Goal: Task Accomplishment & Management: Manage account settings

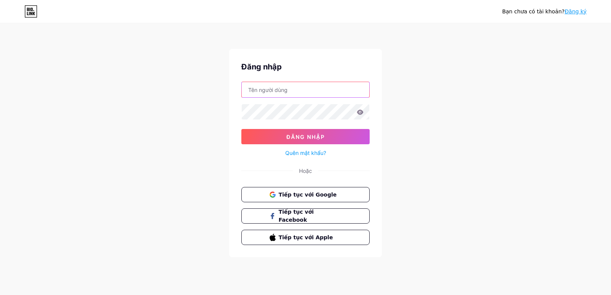
click at [286, 92] on input "text" at bounding box center [306, 89] width 128 height 15
click at [291, 214] on font "Tiếp tục với Facebook" at bounding box center [296, 216] width 36 height 15
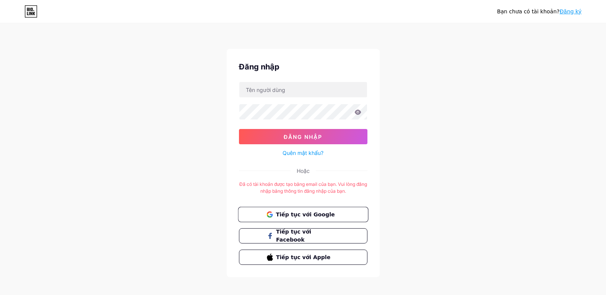
click at [300, 214] on font "Tiếp tục với Google" at bounding box center [304, 214] width 59 height 6
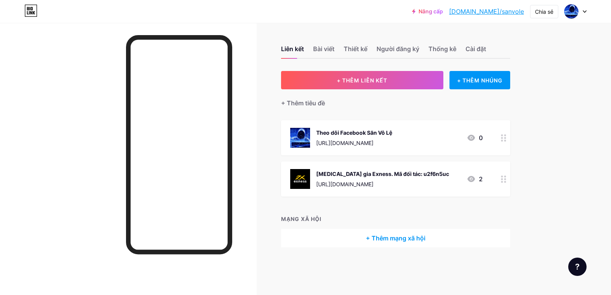
click at [502, 136] on icon at bounding box center [503, 137] width 5 height 7
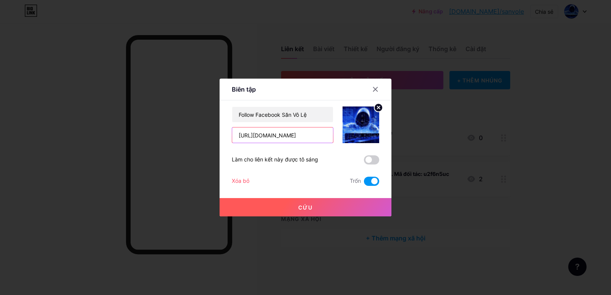
scroll to position [0, 68]
drag, startPoint x: 238, startPoint y: 135, endPoint x: 367, endPoint y: 144, distance: 128.7
click at [367, 144] on div "Follow Facebook Săn Vô Lệ https://www.facebook.com/profile.php?id=1000867795687…" at bounding box center [305, 146] width 147 height 79
click at [529, 162] on div at bounding box center [305, 147] width 611 height 295
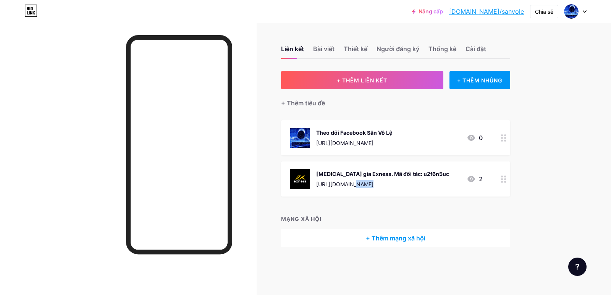
drag, startPoint x: 315, startPoint y: 185, endPoint x: 453, endPoint y: 191, distance: 137.7
click at [453, 191] on div "Tham gia Exness. Mã đối tác: u2f6n5uc https://one.exness-track.com/a/u2f6n5uc 2" at bounding box center [395, 179] width 229 height 35
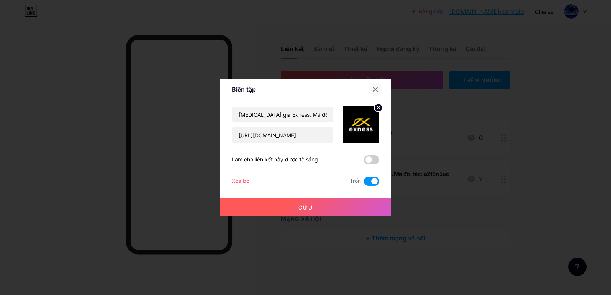
click at [376, 88] on icon at bounding box center [376, 89] width 6 height 6
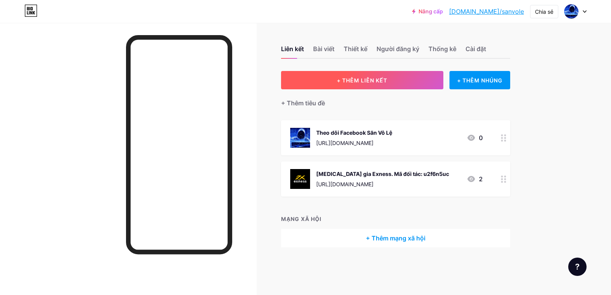
click at [368, 81] on font "+ THÊM LIÊN KẾT" at bounding box center [362, 80] width 50 height 6
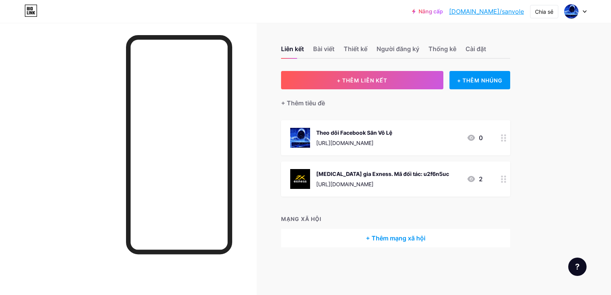
click at [366, 143] on div "Hình ảnh" at bounding box center [361, 138] width 16 height 23
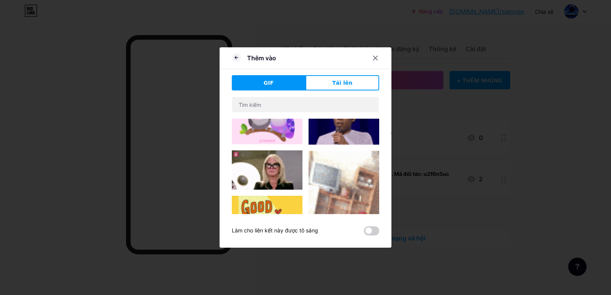
scroll to position [422, 0]
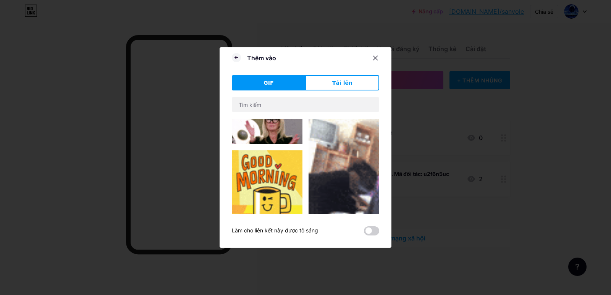
click at [275, 170] on img at bounding box center [267, 189] width 71 height 77
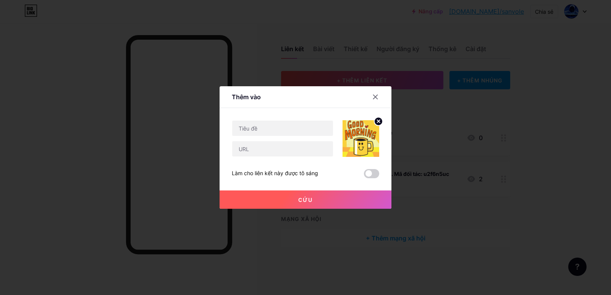
click at [378, 120] on icon at bounding box center [378, 121] width 3 height 3
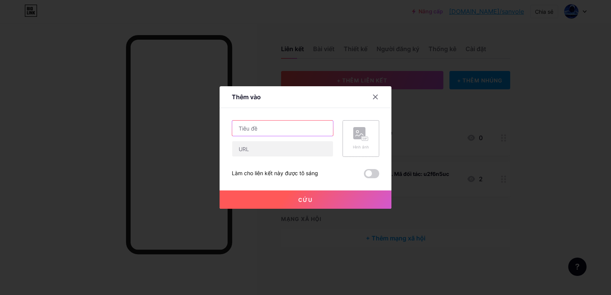
click at [277, 132] on input "text" at bounding box center [282, 128] width 101 height 15
click at [357, 141] on icon at bounding box center [360, 134] width 15 height 14
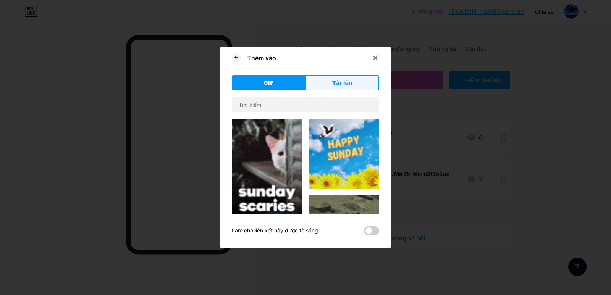
click at [330, 85] on button "Tải lên" at bounding box center [343, 82] width 74 height 15
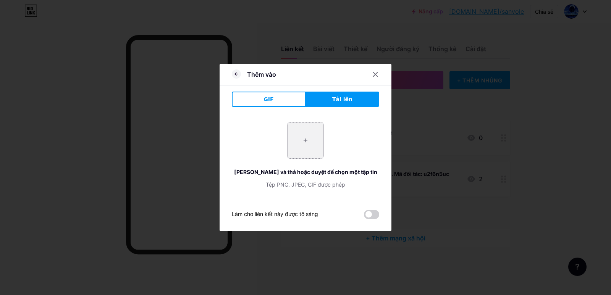
click at [303, 131] on input "file" at bounding box center [306, 141] width 36 height 36
type input "C:\fakepath\Dân.jpg"
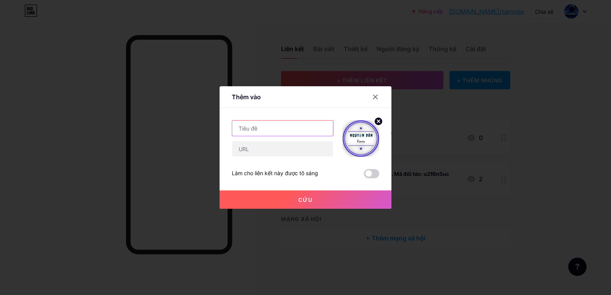
click at [276, 130] on input "text" at bounding box center [282, 128] width 101 height 15
click at [272, 130] on input "text" at bounding box center [282, 128] width 101 height 15
type input "M"
type input "Thoải sức mua sắm tại đây"
click at [251, 147] on input "text" at bounding box center [282, 148] width 101 height 15
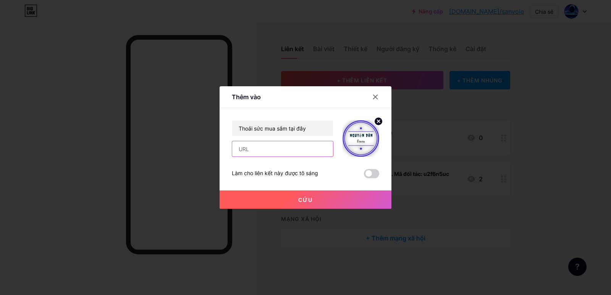
click at [280, 148] on input "text" at bounding box center [282, 148] width 101 height 15
paste input "https://www.facebook.com/profile.php?id=61580159991967"
type input "https://www.facebook.com/profile.php?id=61580159991967"
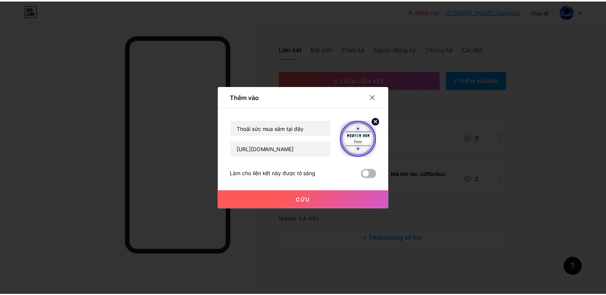
scroll to position [0, 0]
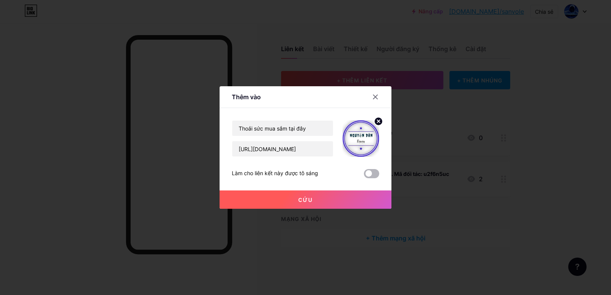
click at [373, 175] on span at bounding box center [371, 173] width 15 height 9
click at [364, 176] on input "checkbox" at bounding box center [364, 176] width 0 height 0
click at [302, 200] on font "Cứu" at bounding box center [305, 200] width 15 height 6
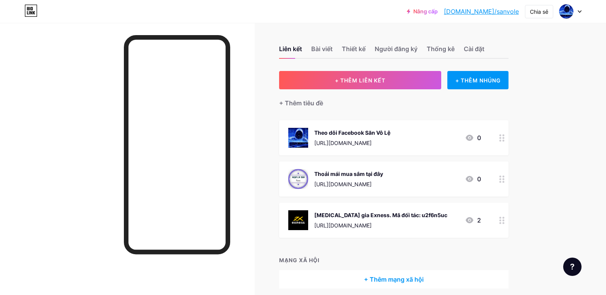
click at [248, 60] on div at bounding box center [127, 170] width 254 height 295
click at [331, 47] on font "Bài viết" at bounding box center [321, 49] width 21 height 8
click at [354, 49] on font "Thiết kế" at bounding box center [354, 49] width 24 height 8
click at [386, 47] on font "Người đăng ký" at bounding box center [395, 49] width 43 height 8
click at [428, 45] on div "Liên kết Bài viết Thiết kế Người đăng ký Thống kê Cài đặt" at bounding box center [393, 45] width 229 height 27
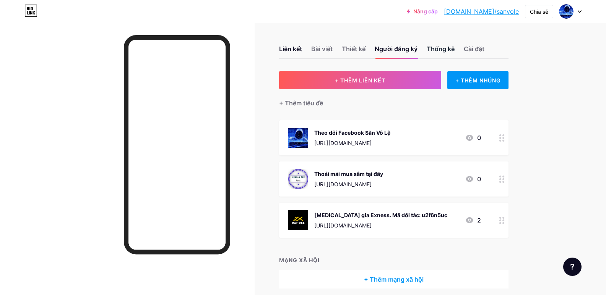
click at [437, 49] on font "Thống kê" at bounding box center [440, 49] width 28 height 8
click at [474, 45] on font "Cài đặt" at bounding box center [473, 49] width 21 height 8
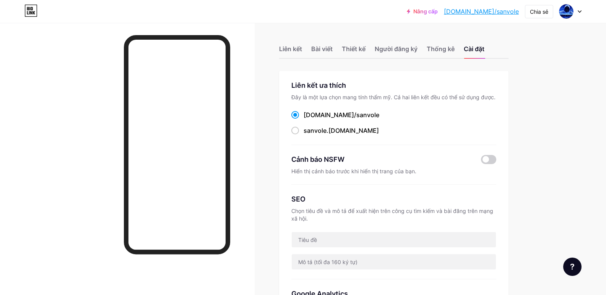
click at [485, 13] on font "bio.link/sanvole" at bounding box center [481, 12] width 75 height 8
click at [292, 44] on div "Liên kết" at bounding box center [290, 51] width 23 height 14
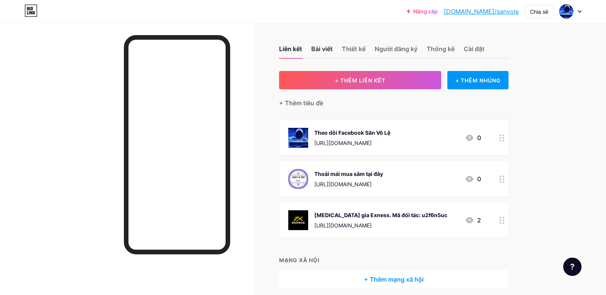
click at [316, 49] on font "Bài viết" at bounding box center [321, 49] width 21 height 8
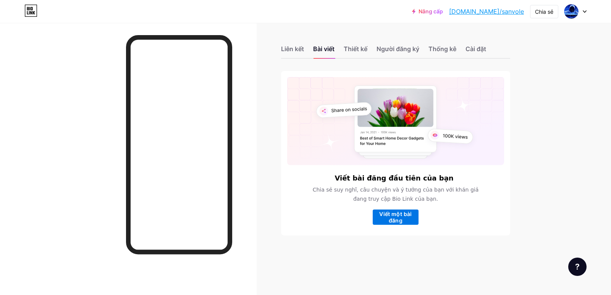
click at [392, 220] on font "Viết một bài đăng" at bounding box center [395, 217] width 32 height 13
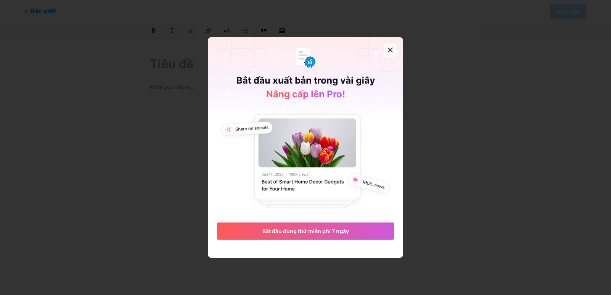
click at [392, 51] on icon at bounding box center [390, 50] width 6 height 6
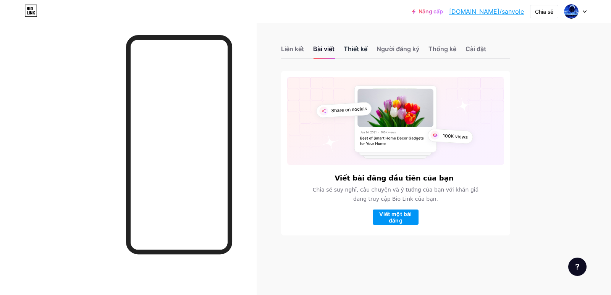
click at [352, 53] on div "Thiết kế" at bounding box center [356, 51] width 24 height 14
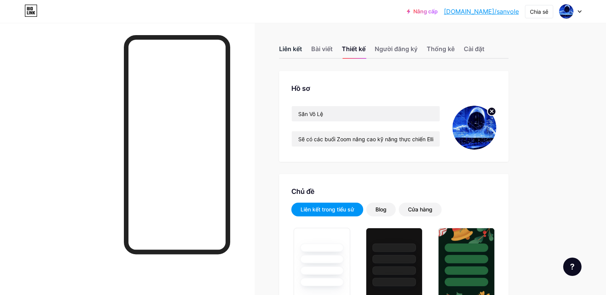
click at [302, 46] on font "Liên kết" at bounding box center [290, 49] width 23 height 8
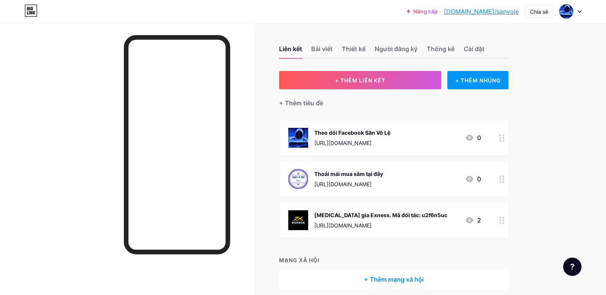
click at [504, 219] on icon at bounding box center [501, 220] width 5 height 7
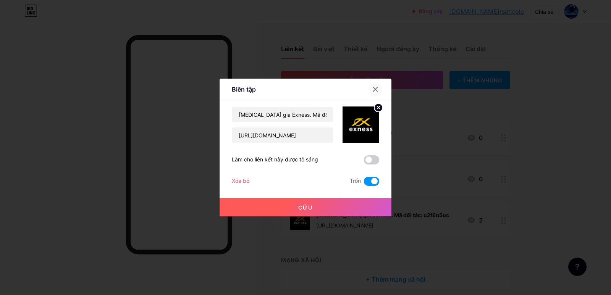
click at [377, 87] on icon at bounding box center [376, 89] width 6 height 6
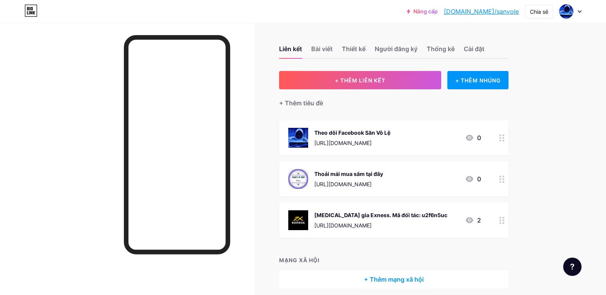
click at [504, 223] on circle at bounding box center [503, 223] width 2 height 2
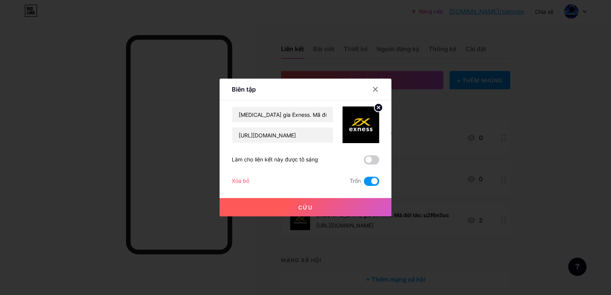
click at [365, 181] on span at bounding box center [371, 181] width 15 height 9
click at [364, 183] on input "checkbox" at bounding box center [364, 183] width 0 height 0
click at [311, 207] on font "Cứu" at bounding box center [305, 207] width 15 height 6
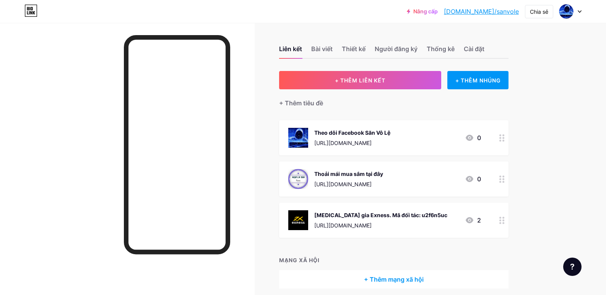
click at [504, 220] on circle at bounding box center [503, 221] width 2 height 2
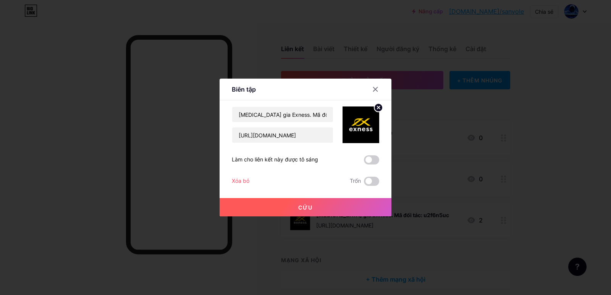
click at [288, 183] on div "Xóa bỏ Trốn" at bounding box center [305, 181] width 147 height 9
click at [370, 183] on span at bounding box center [371, 181] width 15 height 9
click at [364, 183] on input "checkbox" at bounding box center [364, 183] width 0 height 0
click at [326, 204] on button "Cứu" at bounding box center [306, 207] width 172 height 18
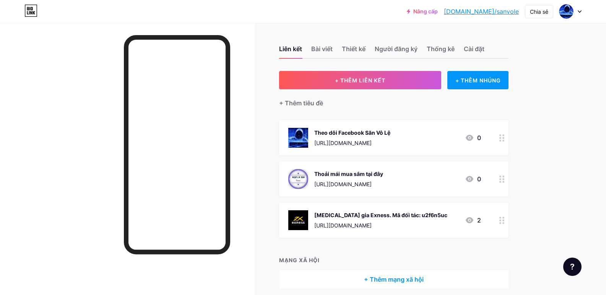
click at [343, 144] on font "https://www.facebook.com/profile.php?id=100086779568716" at bounding box center [342, 143] width 57 height 6
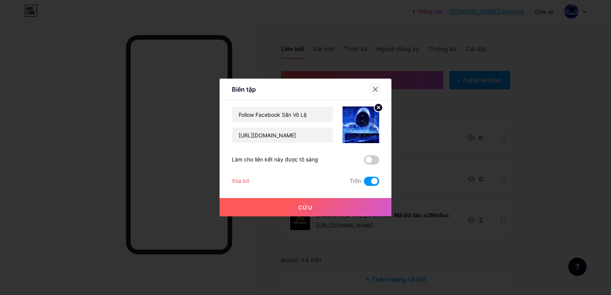
click at [376, 90] on icon at bounding box center [376, 89] width 4 height 4
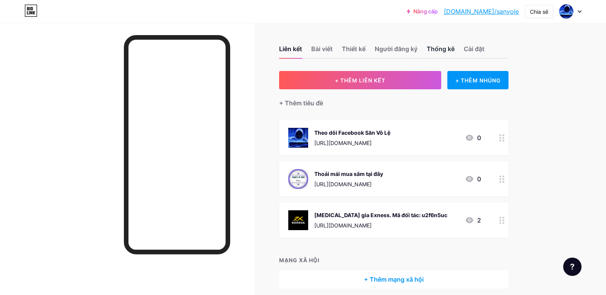
click at [438, 49] on font "Thống kê" at bounding box center [440, 49] width 28 height 8
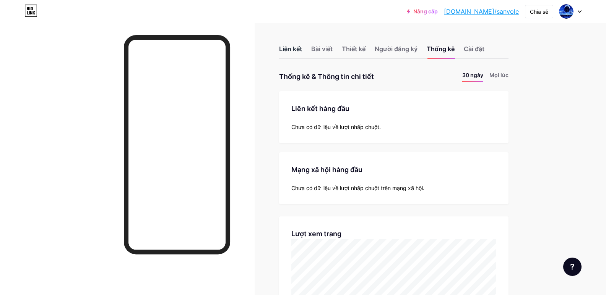
click at [291, 49] on font "Liên kết" at bounding box center [290, 49] width 23 height 8
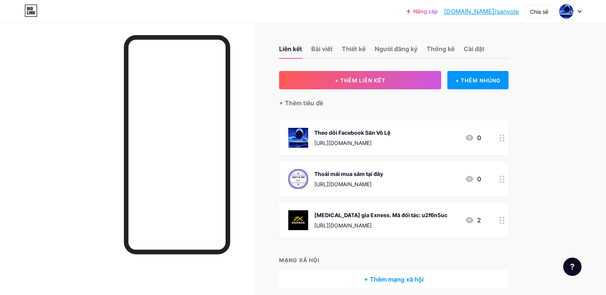
click at [501, 181] on div at bounding box center [501, 179] width 13 height 35
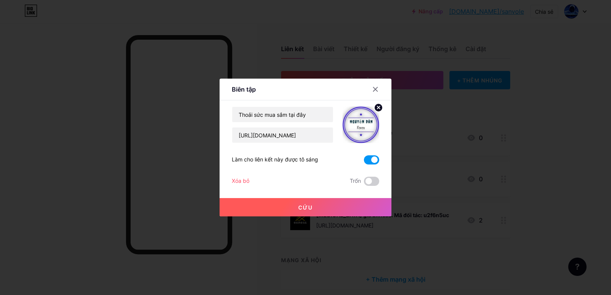
click at [378, 109] on icon at bounding box center [378, 107] width 3 height 3
click at [361, 124] on rect at bounding box center [359, 119] width 12 height 12
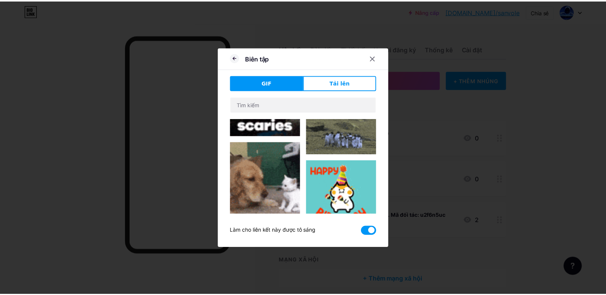
scroll to position [200, 0]
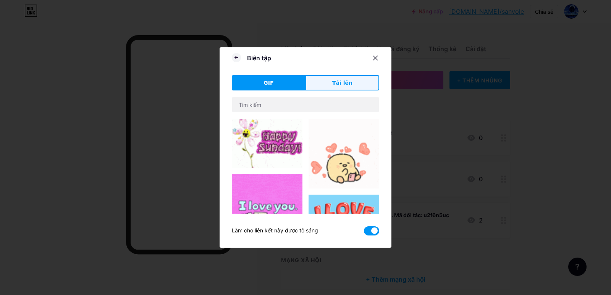
click at [334, 83] on font "Tải lên" at bounding box center [342, 83] width 20 height 6
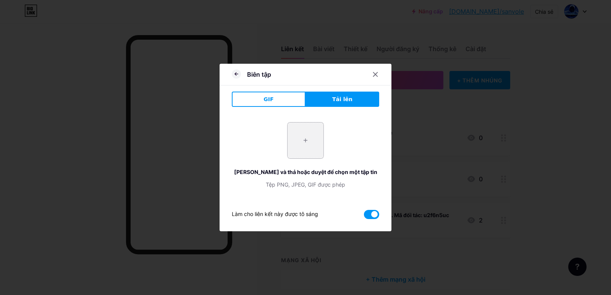
click at [303, 141] on input "file" at bounding box center [306, 141] width 36 height 36
type input "C:\fakepath\lck.jpg"
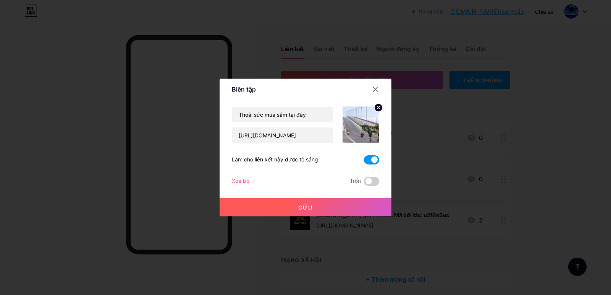
click at [301, 206] on font "Cứu" at bounding box center [305, 207] width 15 height 6
